Goal: Information Seeking & Learning: Learn about a topic

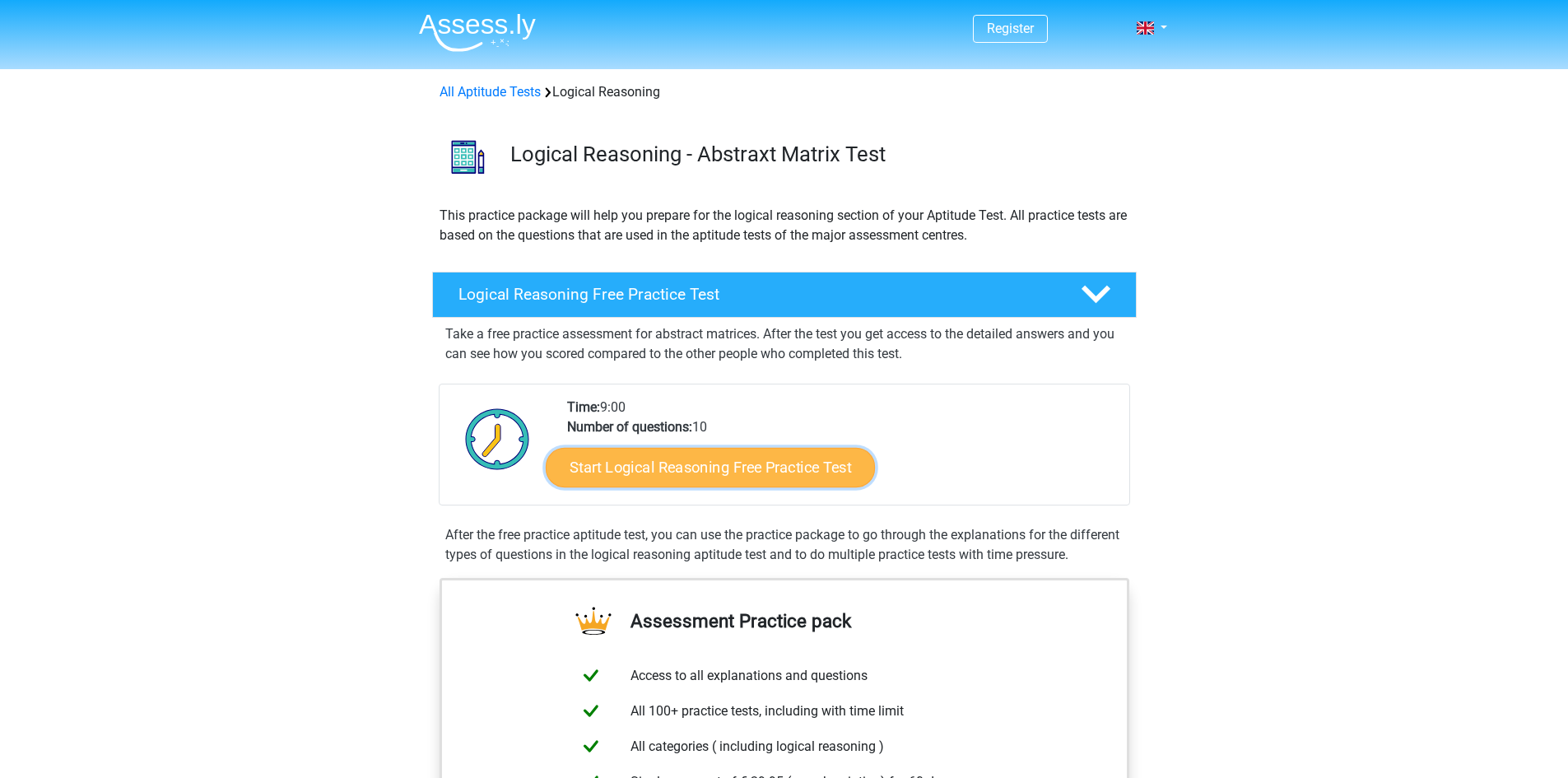
click at [686, 469] on link "Start Logical Reasoning Free Practice Test" at bounding box center [710, 467] width 329 height 40
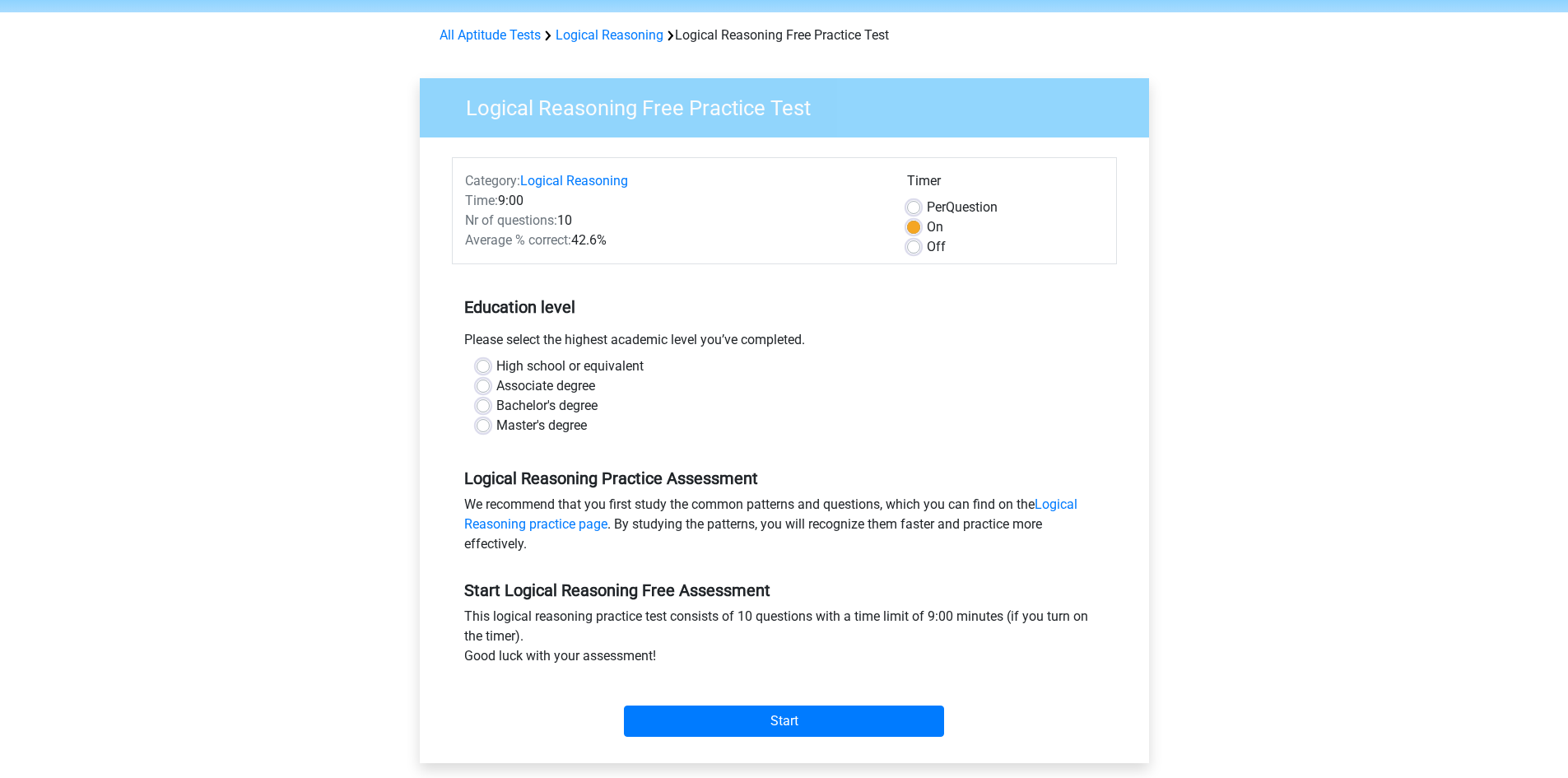
scroll to position [82, 0]
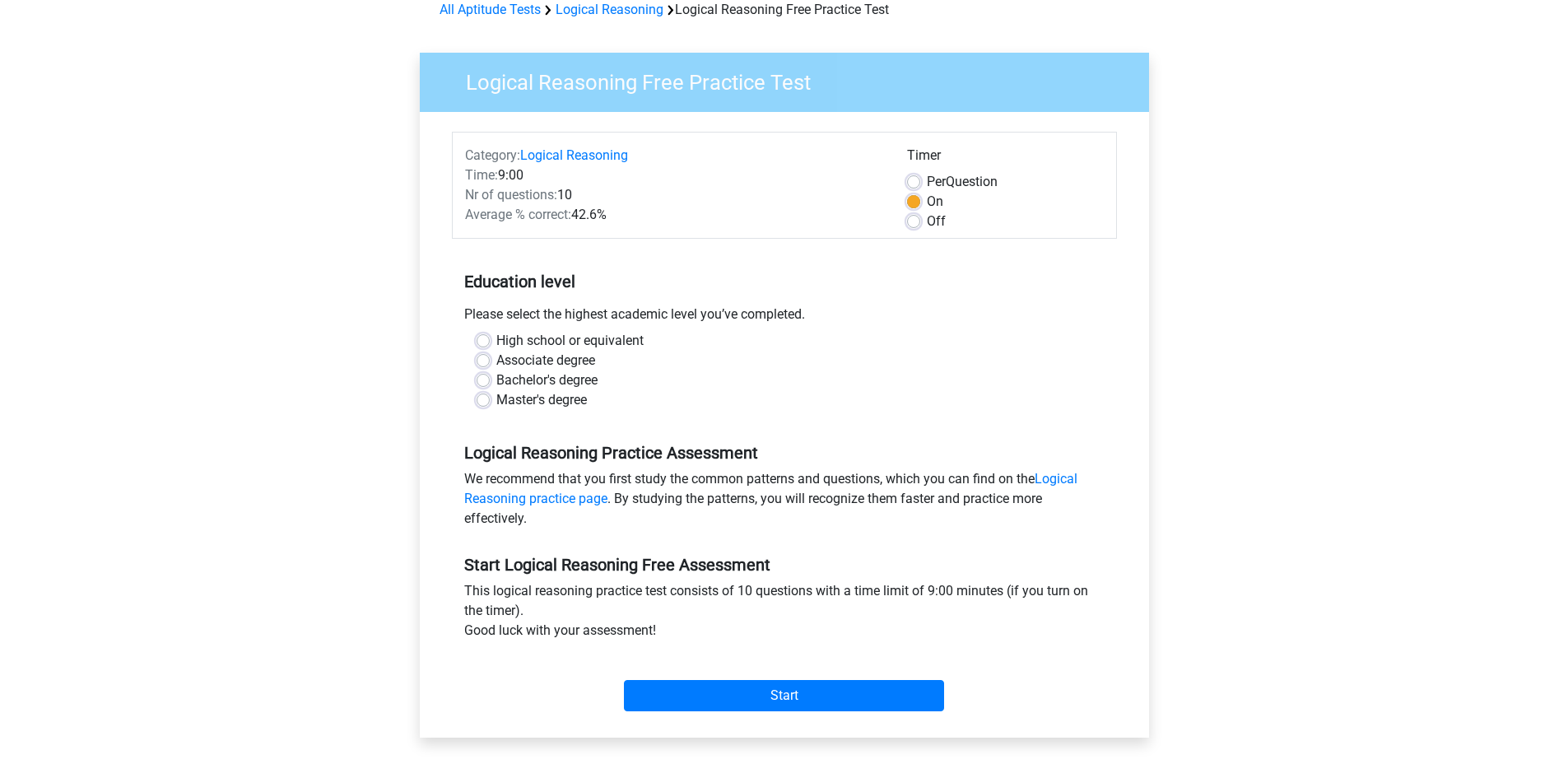
click at [496, 395] on label "Master's degree" at bounding box center [541, 400] width 91 height 20
click at [483, 395] on input "Master's degree" at bounding box center [483, 398] width 13 height 16
radio input "true"
click at [853, 712] on div "Start" at bounding box center [784, 682] width 665 height 71
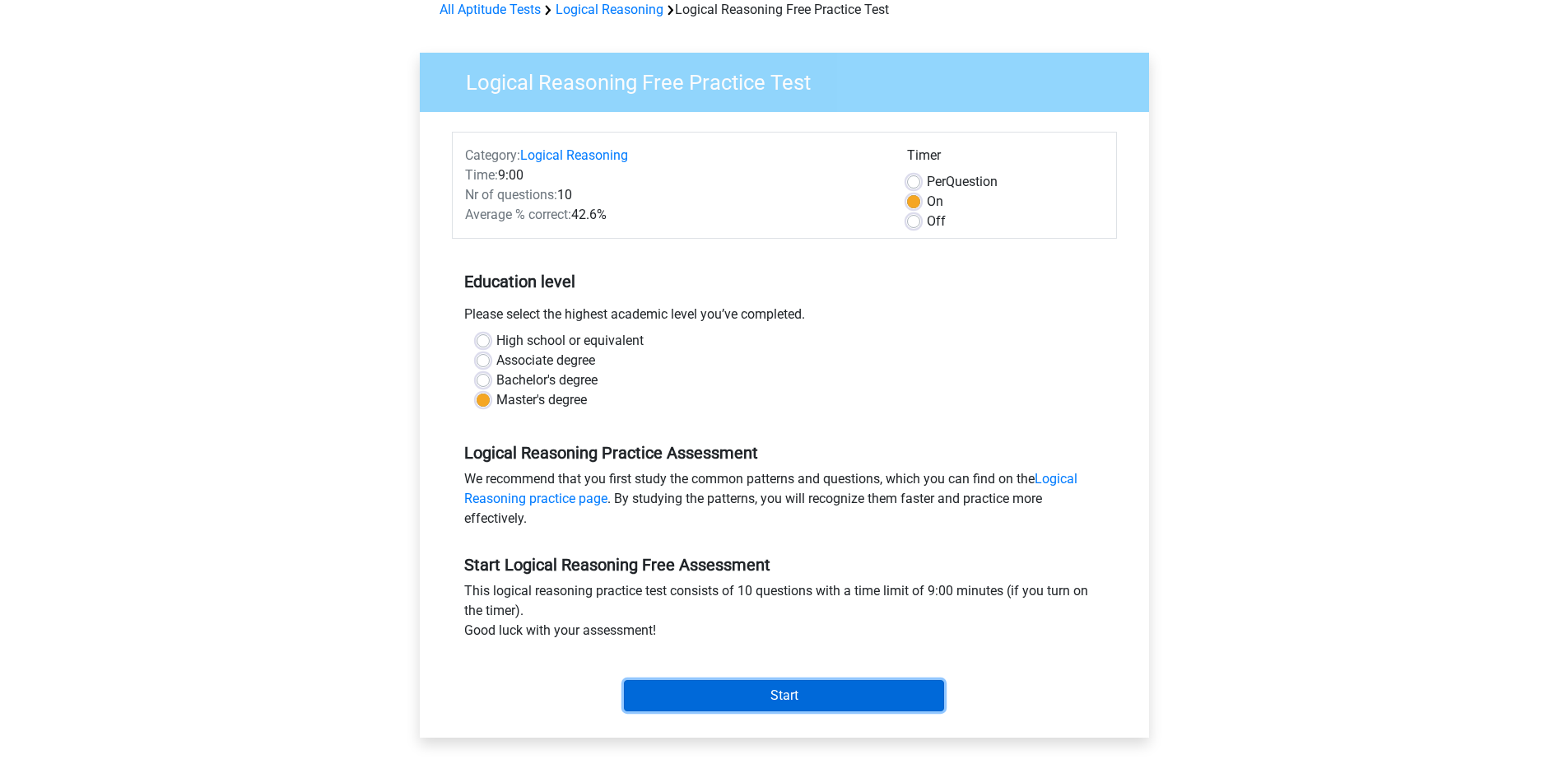
click at [840, 699] on input "Start" at bounding box center [784, 696] width 320 height 31
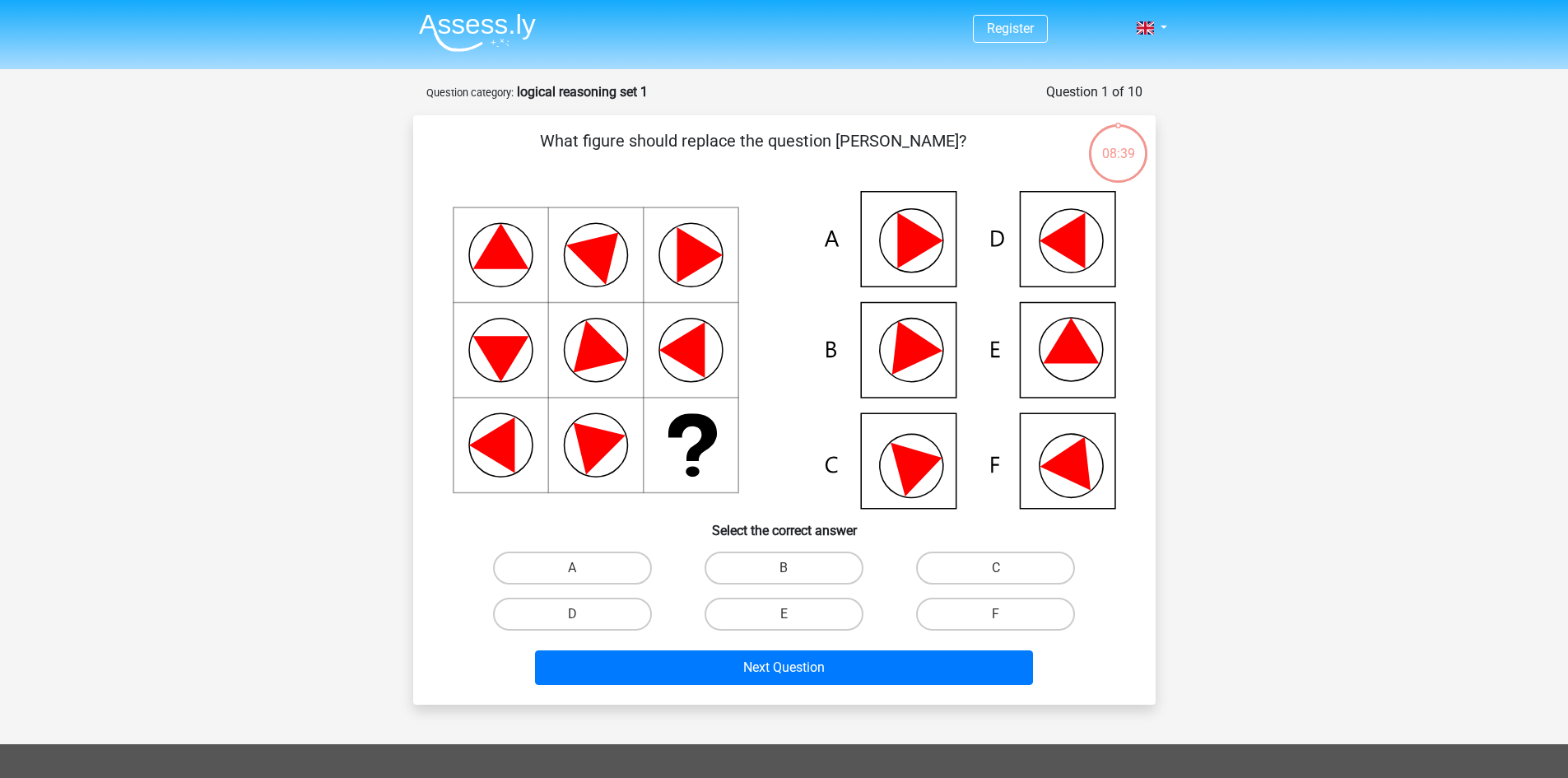
click at [1114, 133] on div "08:39" at bounding box center [1118, 143] width 62 height 41
click at [1065, 352] on icon at bounding box center [1071, 340] width 56 height 45
click at [1030, 339] on icon at bounding box center [784, 350] width 663 height 318
click at [733, 610] on label "E" at bounding box center [784, 614] width 159 height 33
click at [784, 614] on input "E" at bounding box center [789, 619] width 10 height 10
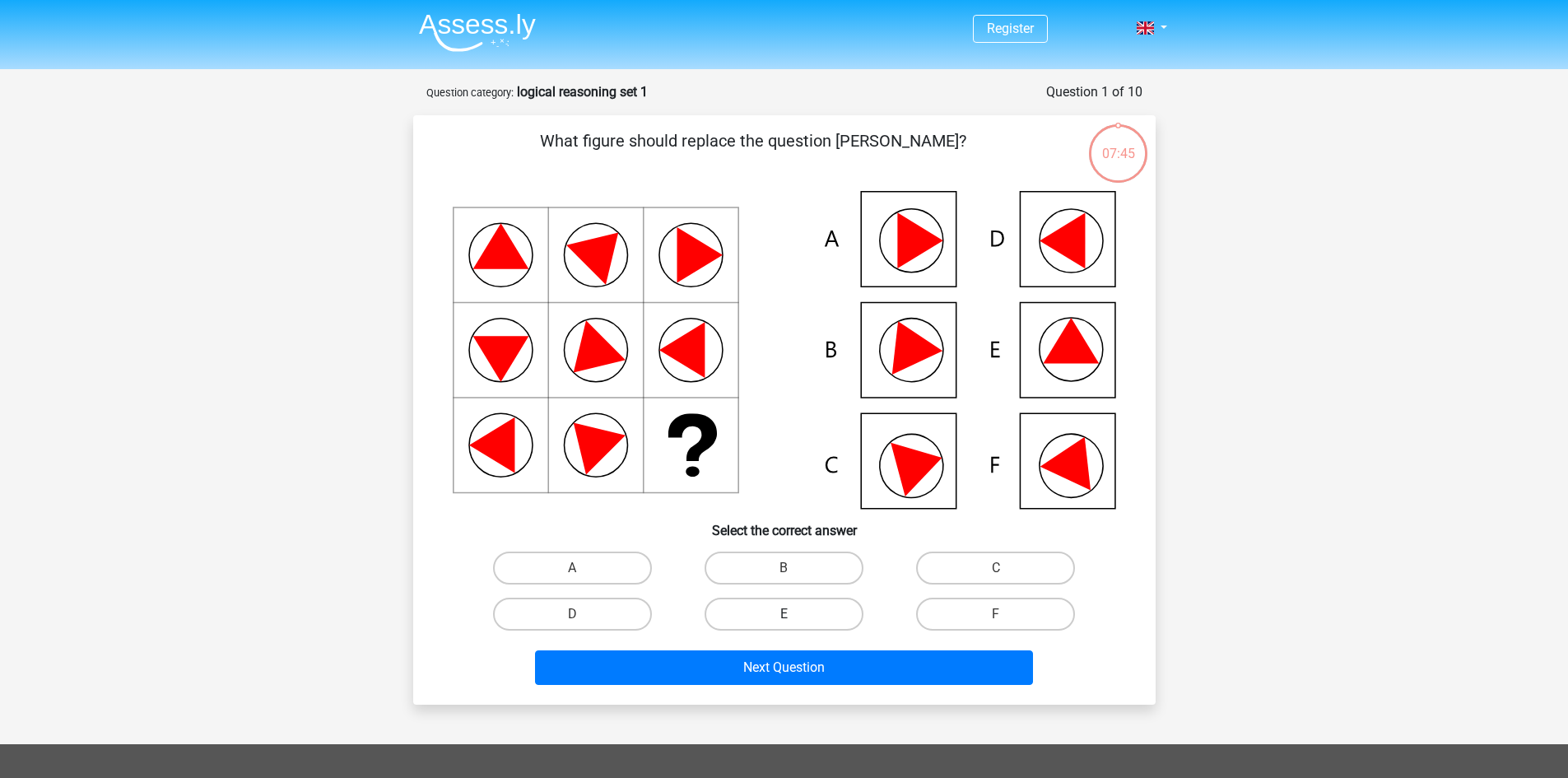
radio input "true"
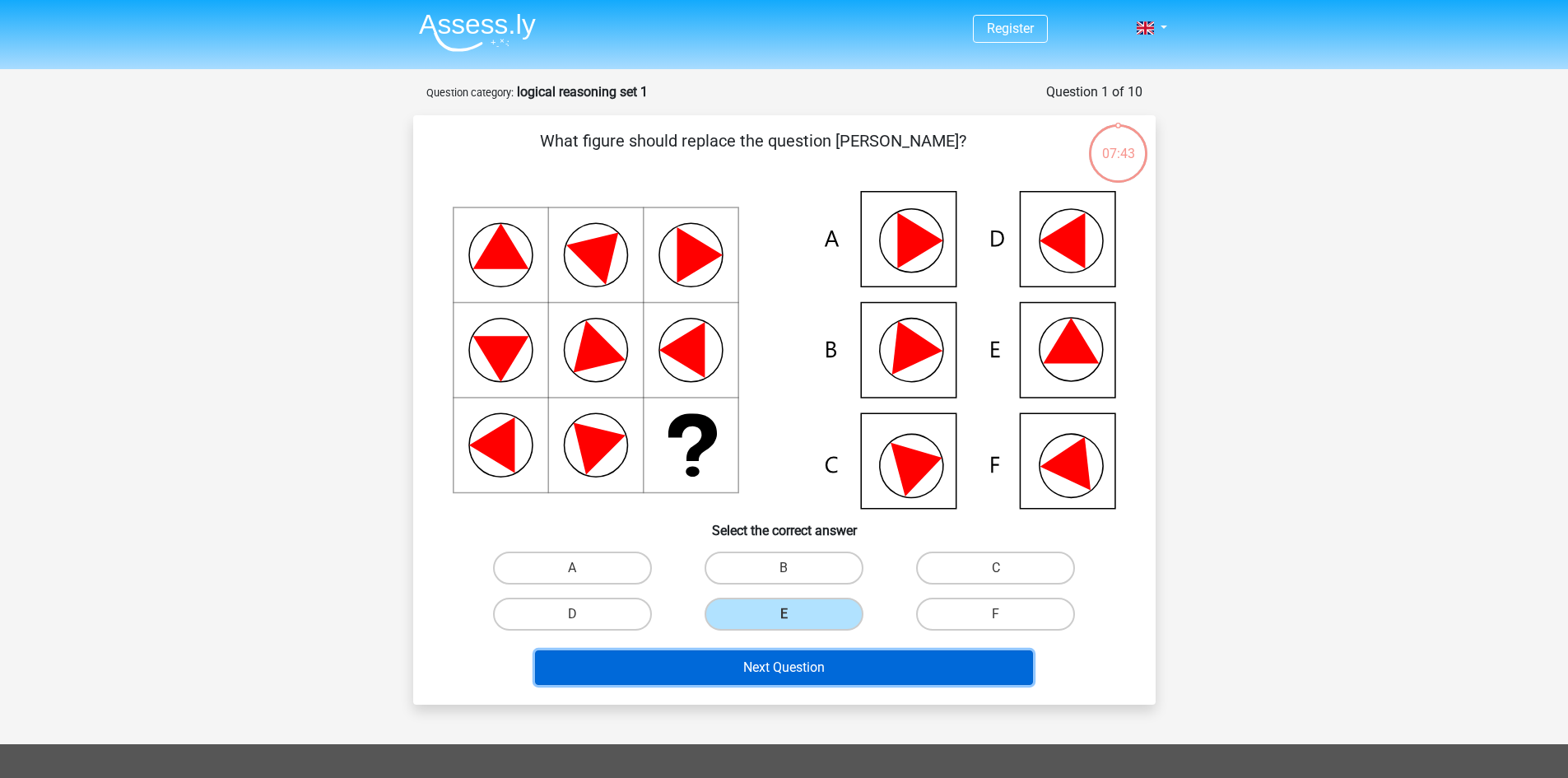
click at [724, 667] on button "Next Question" at bounding box center [784, 667] width 498 height 35
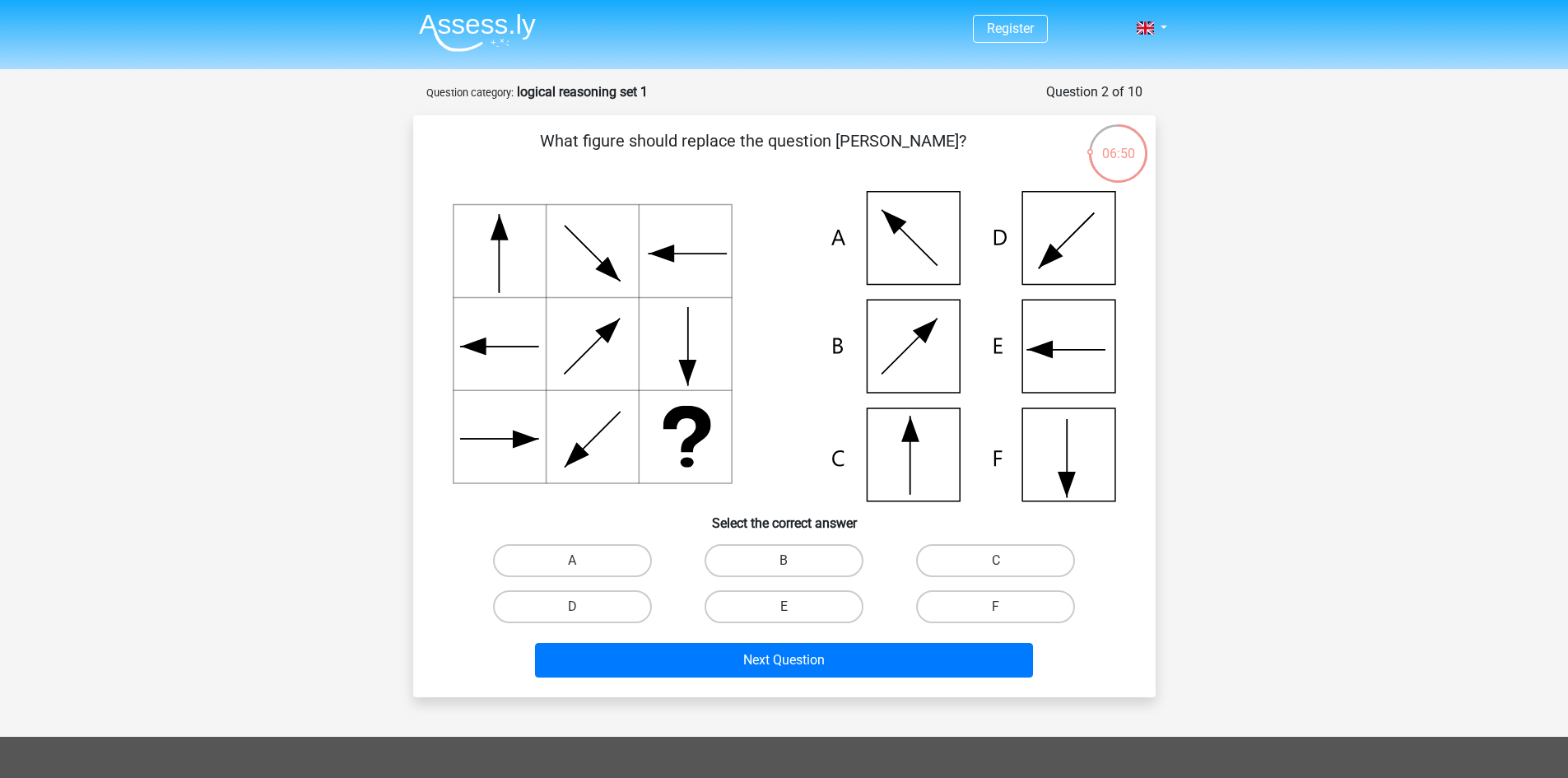
click at [877, 465] on icon at bounding box center [784, 345] width 663 height 310
click at [965, 568] on label "C" at bounding box center [996, 560] width 159 height 33
click at [996, 568] on input "C" at bounding box center [1002, 566] width 10 height 10
radio input "true"
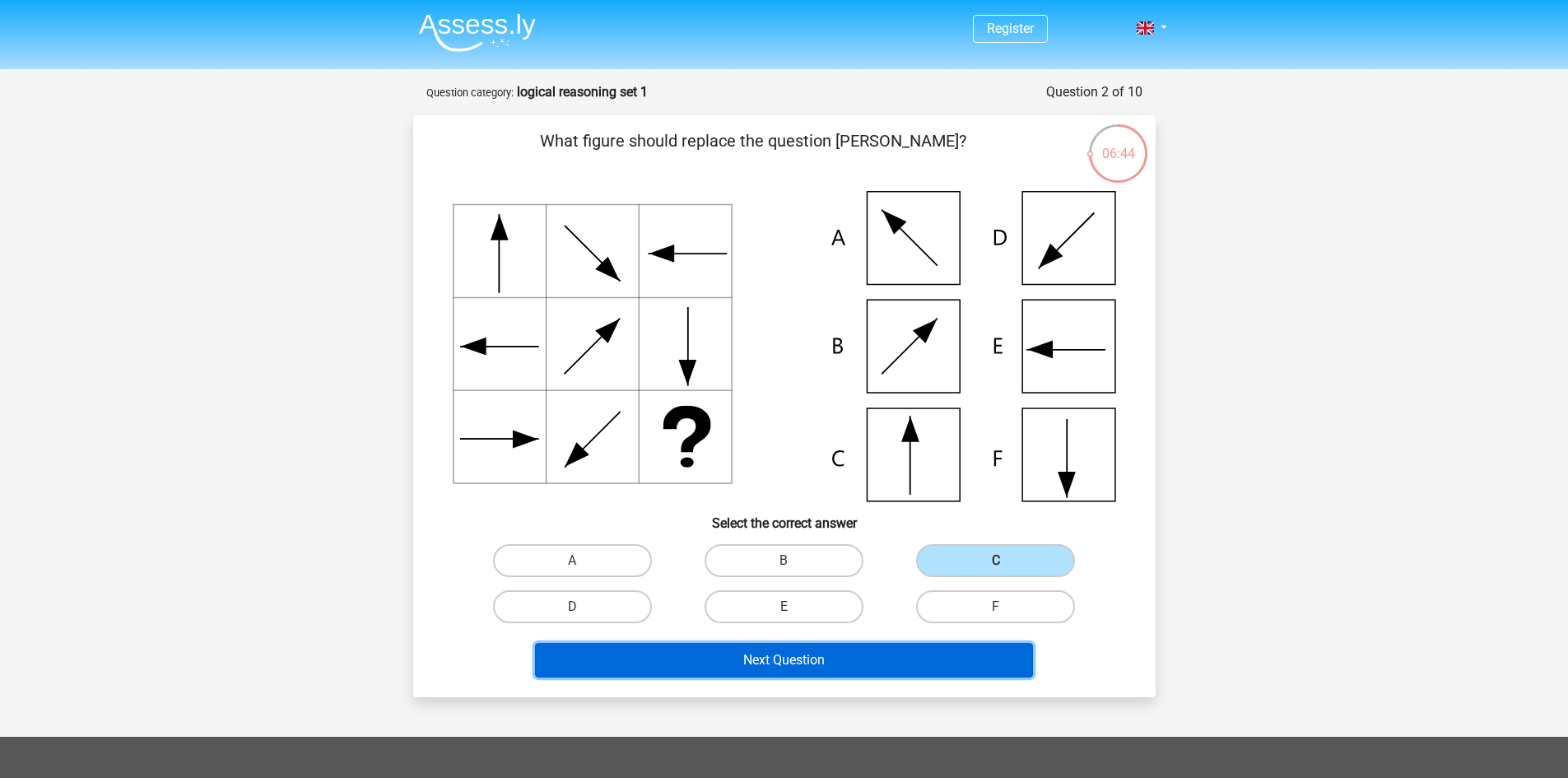
click at [712, 648] on button "Next Question" at bounding box center [784, 661] width 498 height 35
